Goal: Task Accomplishment & Management: Complete application form

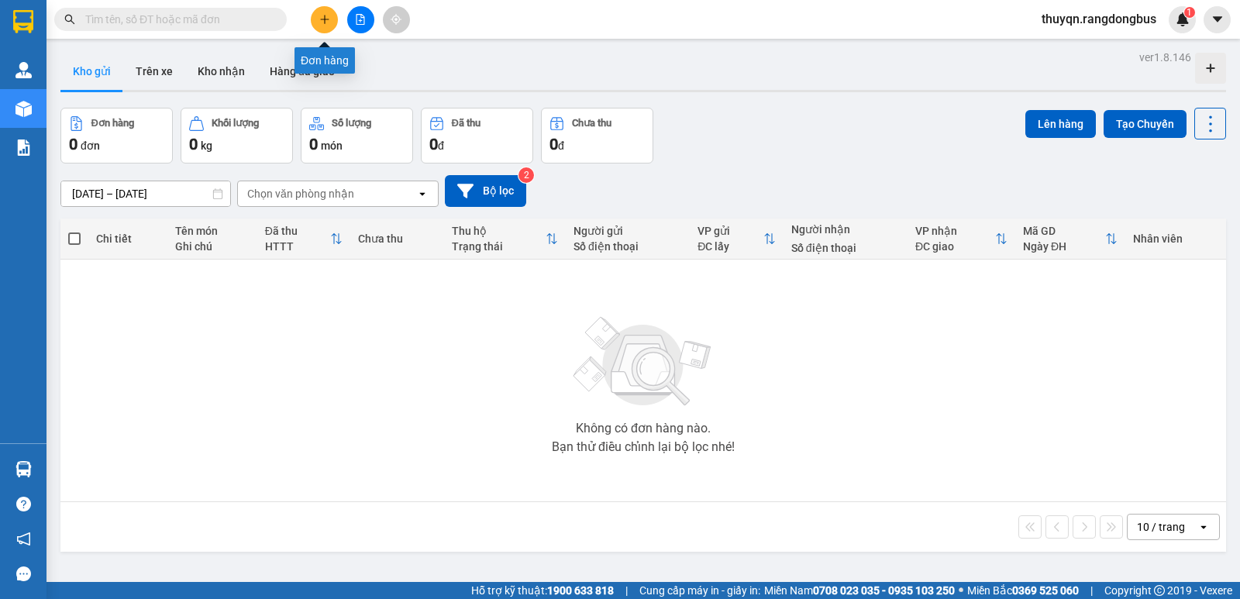
click at [327, 19] on icon "plus" at bounding box center [324, 19] width 9 height 1
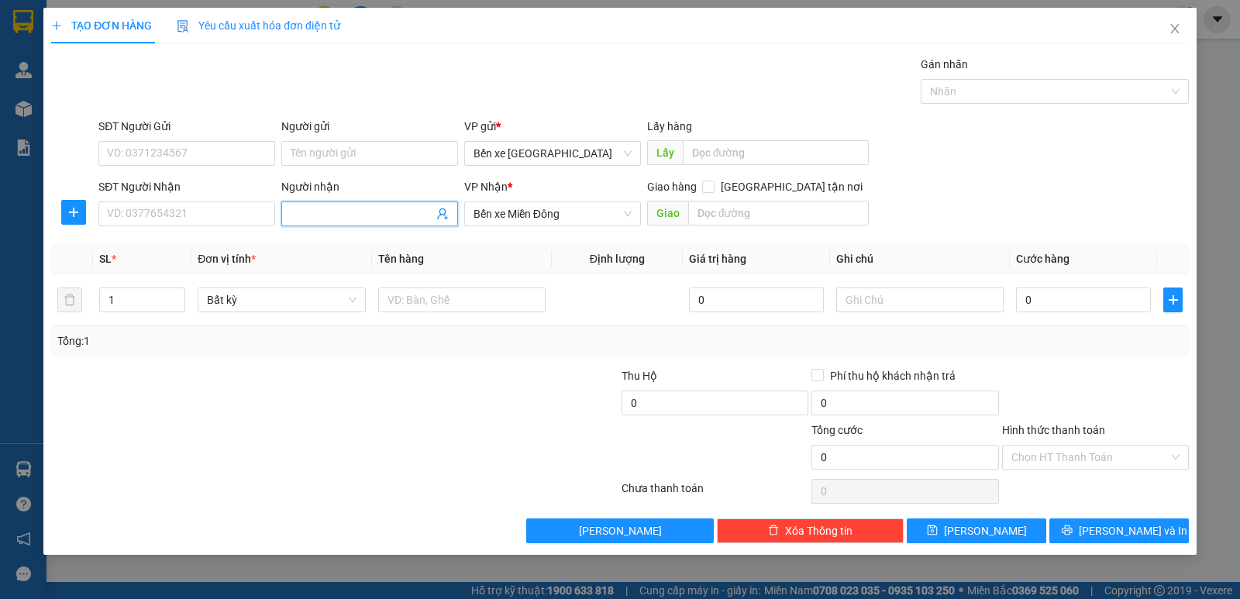
click at [326, 212] on input "Người nhận" at bounding box center [362, 213] width 143 height 17
type input "LẤY HÀNG CHÚ TẤN"
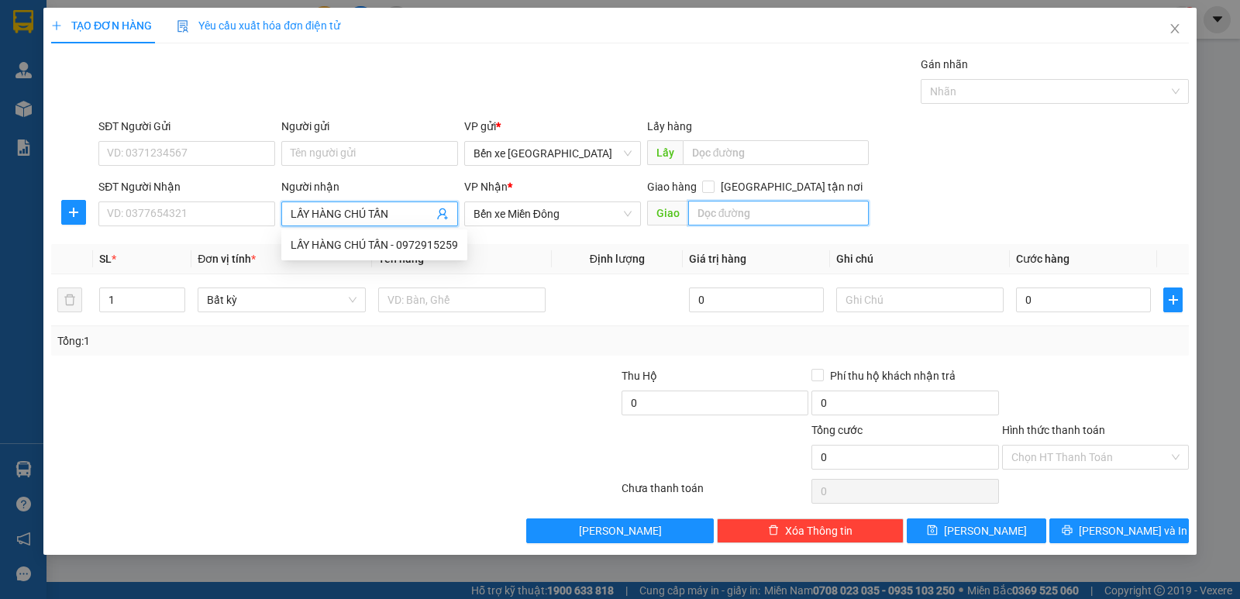
click at [752, 215] on input "text" at bounding box center [778, 213] width 181 height 25
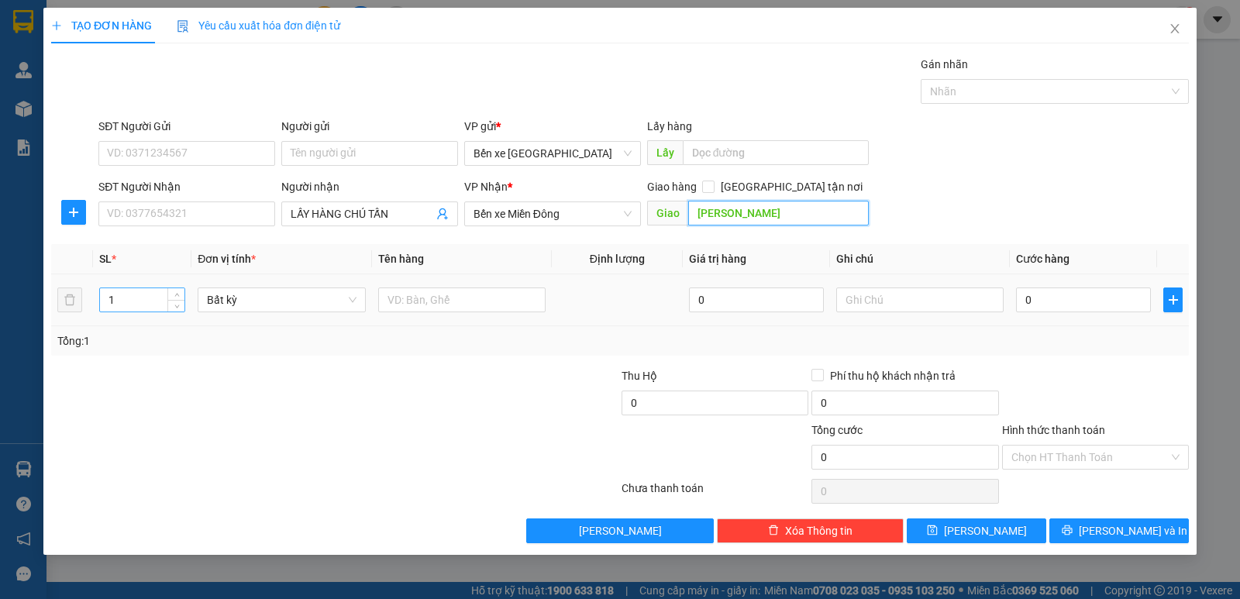
type input "MỘ ĐỨC"
click at [121, 302] on input "1" at bounding box center [142, 299] width 84 height 23
type input "2"
click at [408, 303] on input "text" at bounding box center [461, 299] width 167 height 25
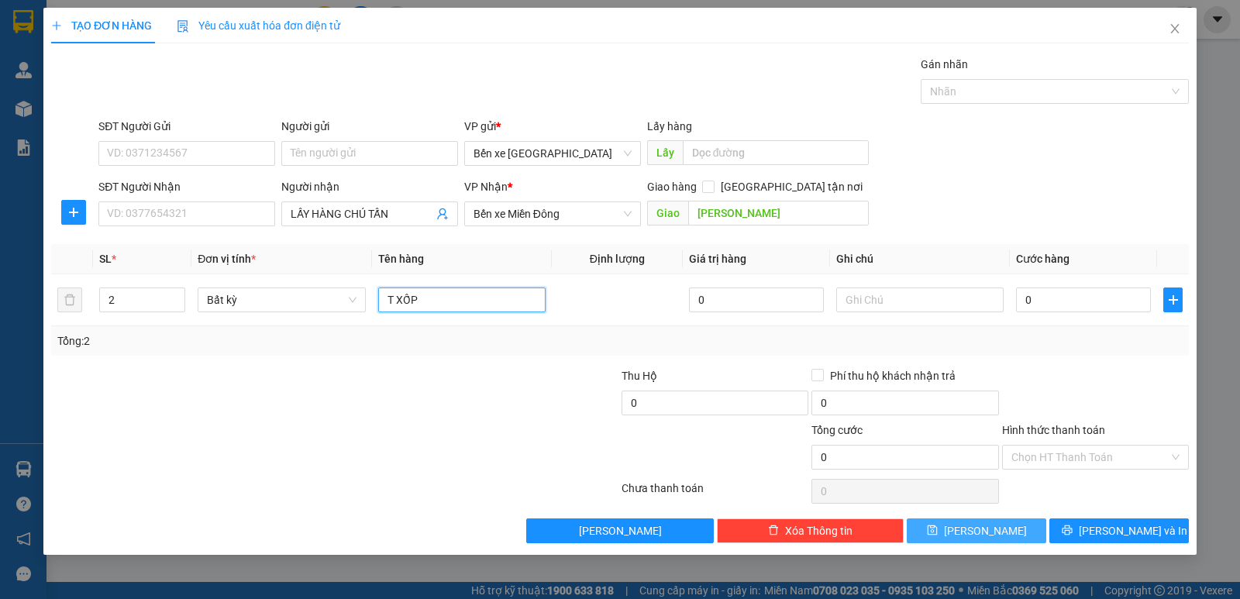
type input "T XỐP"
click at [954, 535] on button "Lưu" at bounding box center [975, 530] width 139 height 25
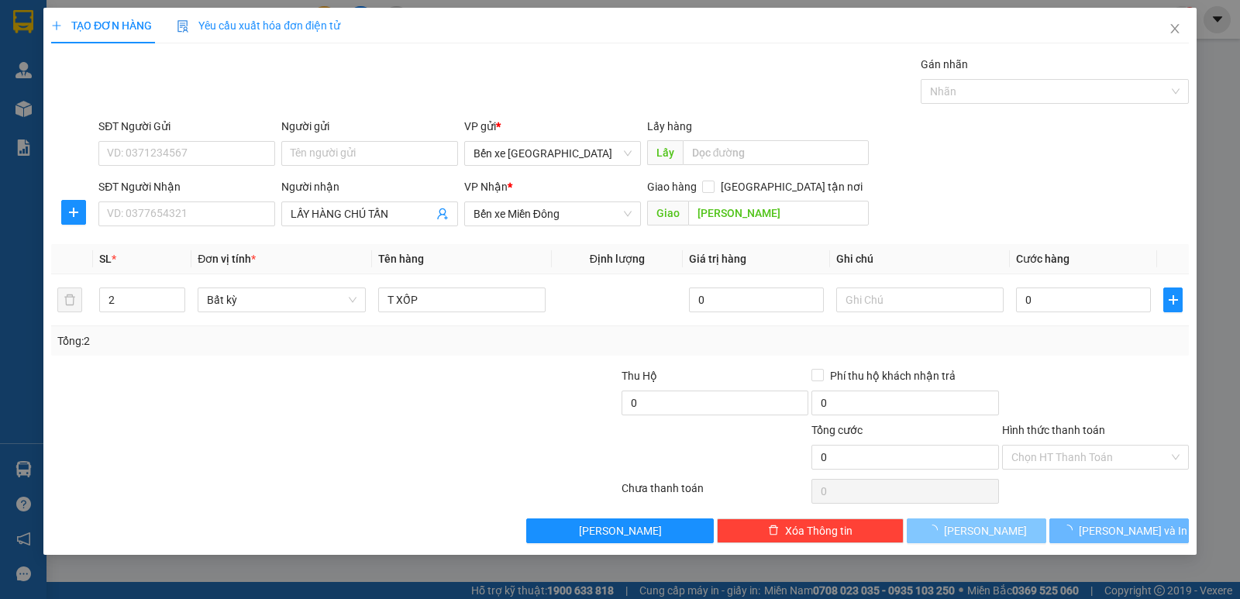
type input "1"
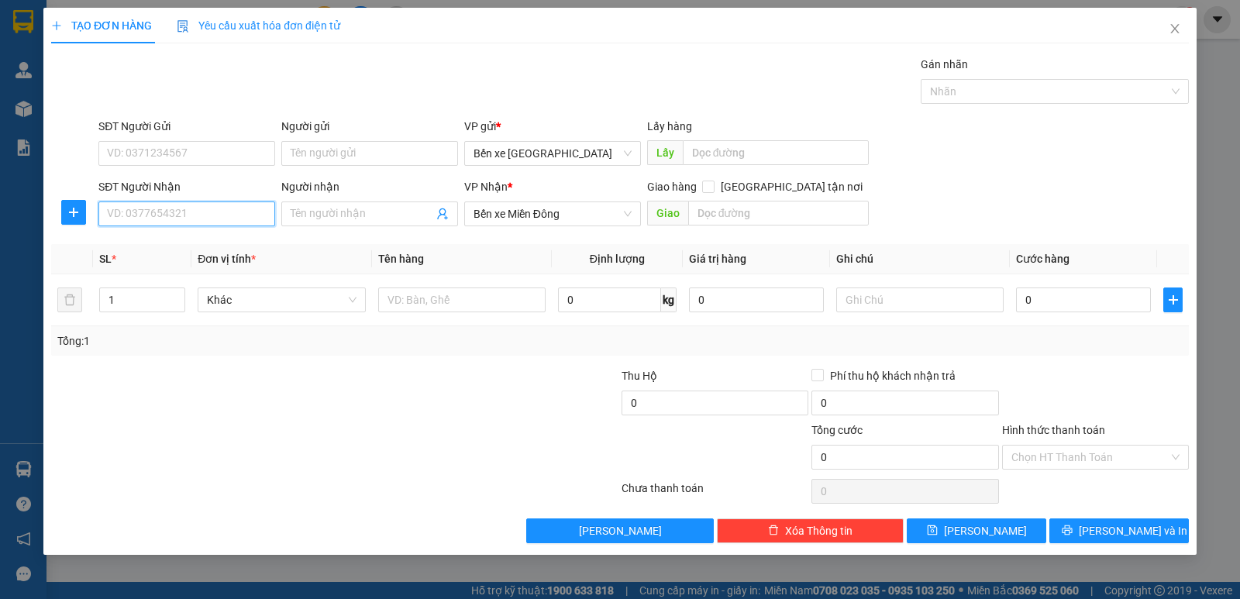
click at [201, 208] on input "SĐT Người Nhận" at bounding box center [186, 213] width 177 height 25
type input "0383810504"
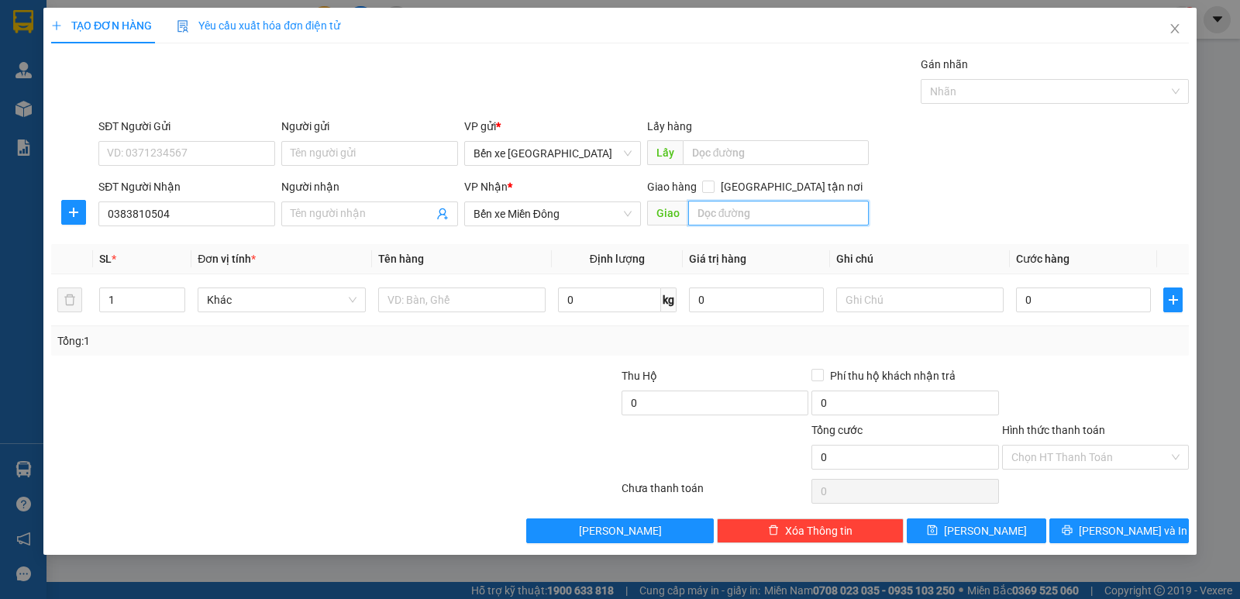
click at [734, 210] on input "text" at bounding box center [778, 213] width 181 height 25
click at [366, 216] on input "Người nhận" at bounding box center [362, 213] width 143 height 17
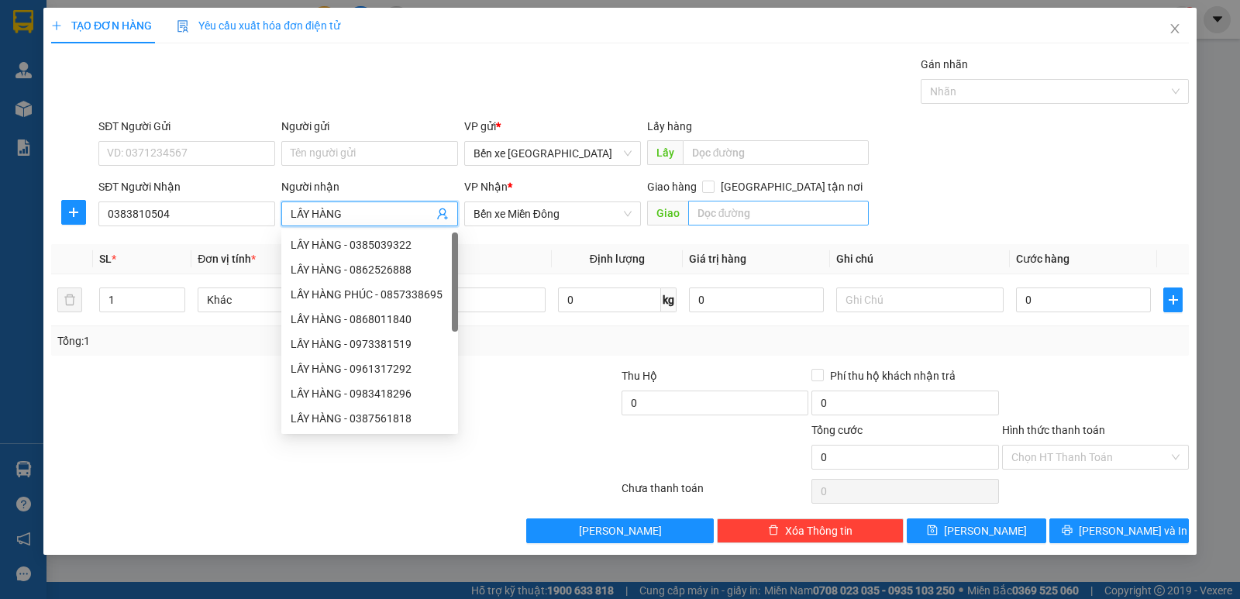
type input "LẤY HÀNG"
click at [749, 212] on input "text" at bounding box center [778, 213] width 181 height 25
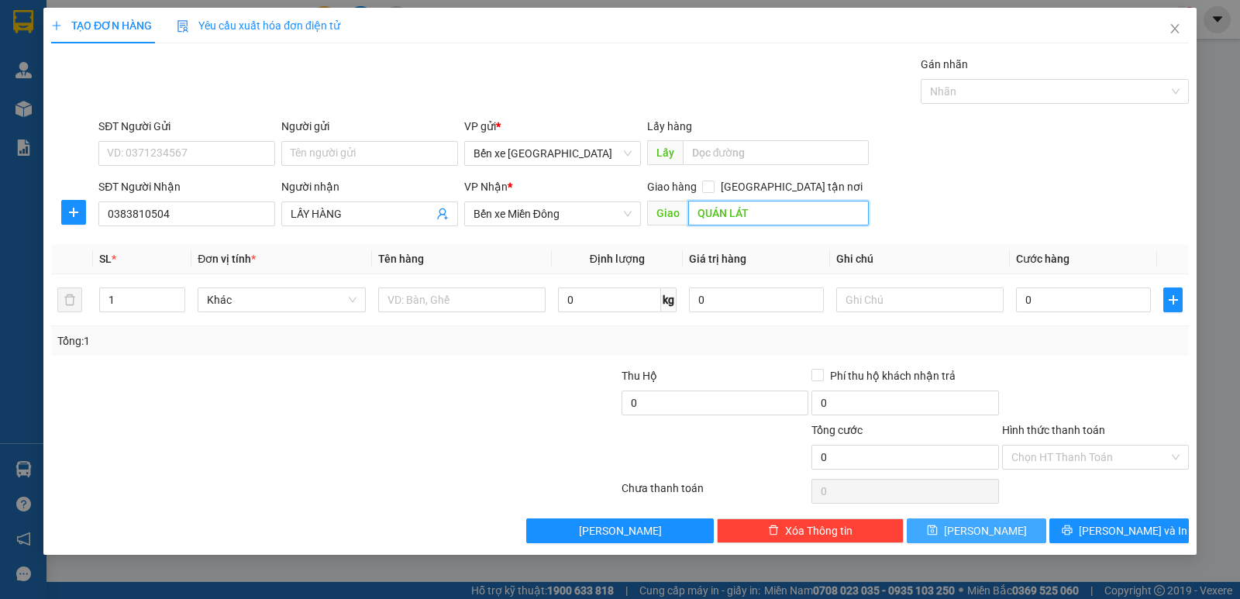
type input "QUÁN LÁT"
click at [977, 535] on span "Lưu" at bounding box center [985, 530] width 83 height 17
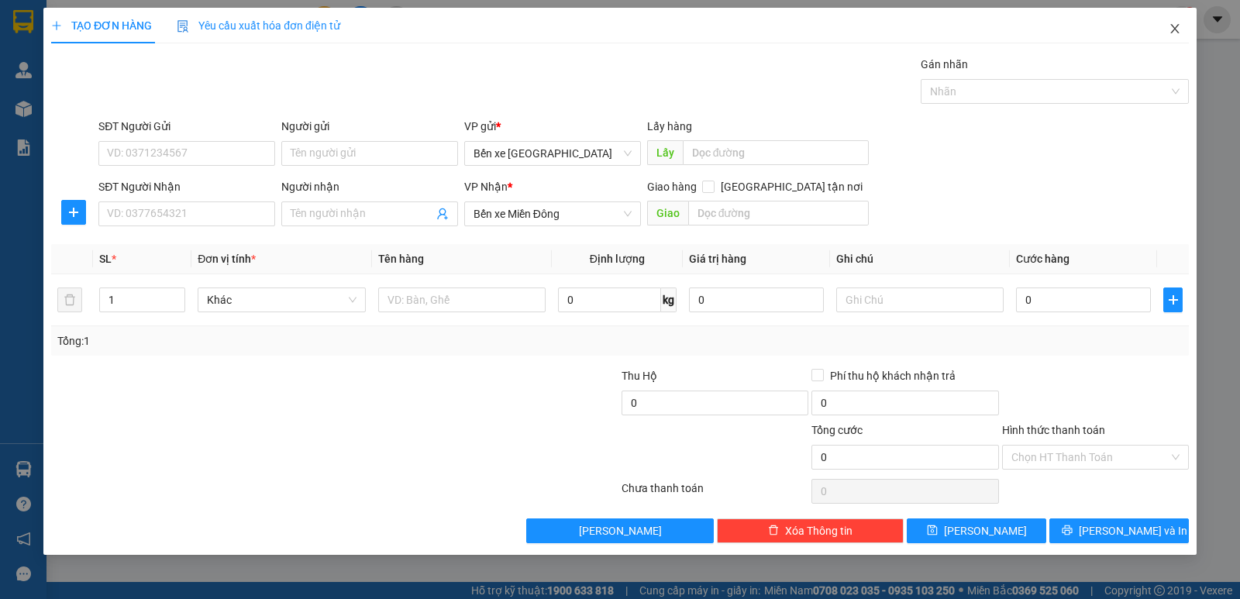
click at [1177, 24] on icon "close" at bounding box center [1174, 28] width 12 height 12
